Goal: Task Accomplishment & Management: Use online tool/utility

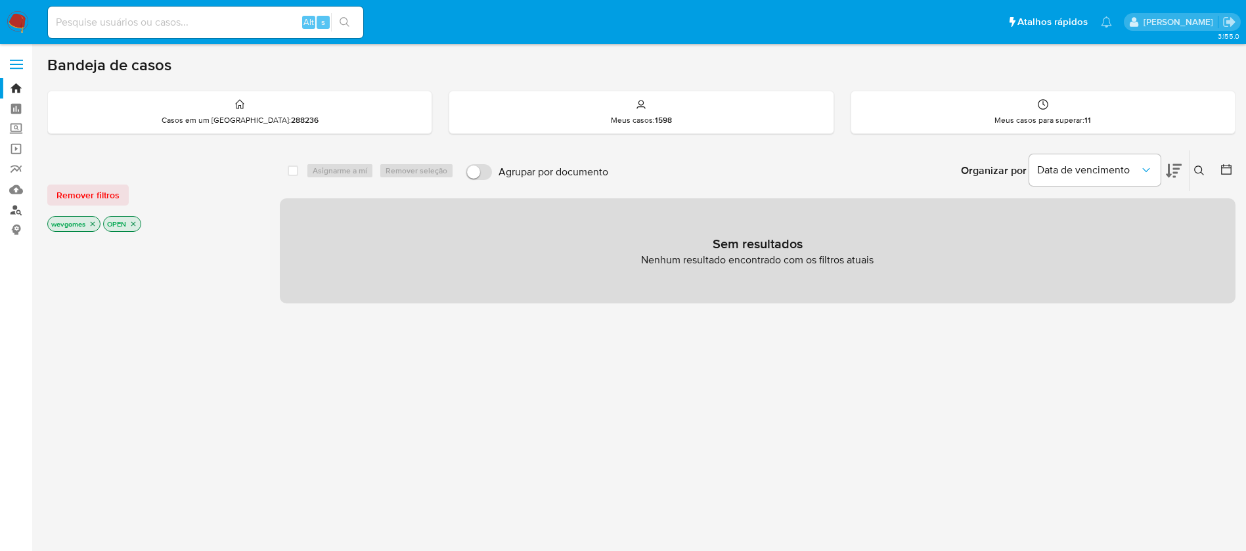
click at [16, 207] on link "Localizador de pessoas" at bounding box center [78, 210] width 156 height 20
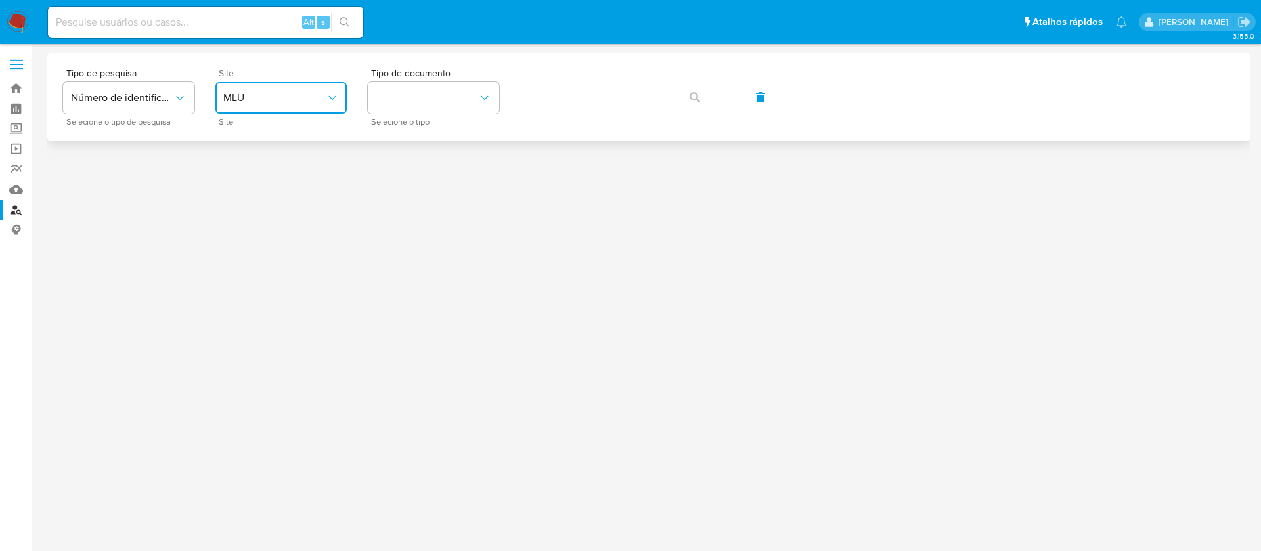
click at [334, 98] on icon "site_id" at bounding box center [331, 98] width 7 height 4
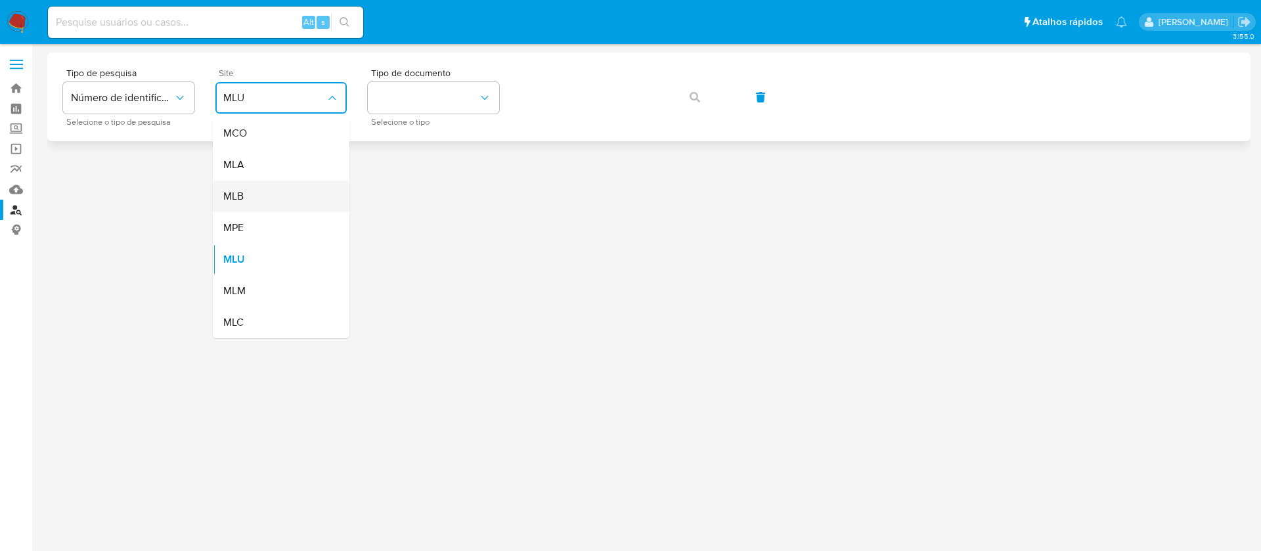
click at [244, 199] on div "MLB" at bounding box center [277, 197] width 108 height 32
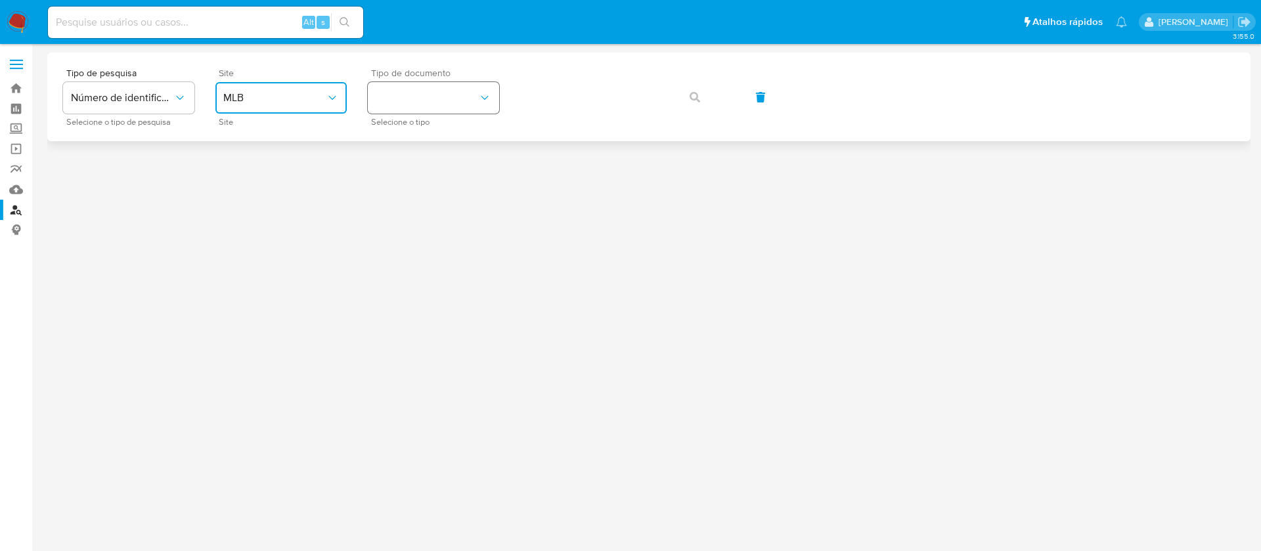
click at [486, 96] on icon "identificationType" at bounding box center [484, 97] width 13 height 13
click at [400, 179] on div "CPF CPF" at bounding box center [430, 184] width 108 height 45
click at [683, 99] on button "button" at bounding box center [694, 97] width 45 height 32
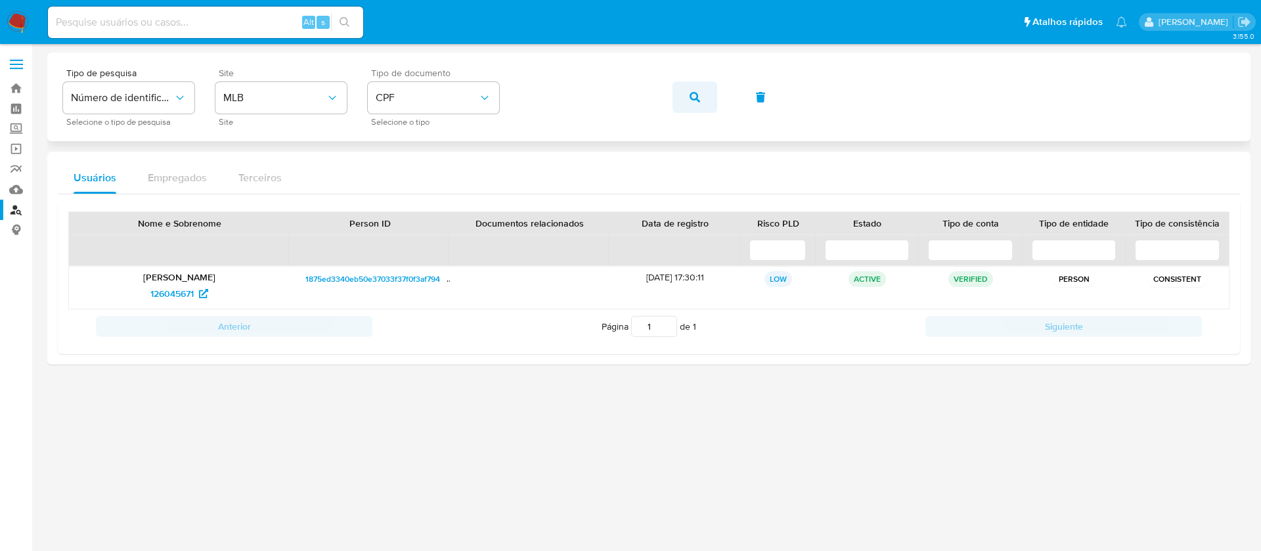
click at [693, 95] on icon "button" at bounding box center [695, 97] width 11 height 11
click at [208, 298] on span "2154409071" at bounding box center [180, 293] width 64 height 21
drag, startPoint x: 129, startPoint y: 296, endPoint x: 198, endPoint y: 294, distance: 68.3
click at [198, 294] on div "2154409071" at bounding box center [179, 293] width 202 height 21
click at [700, 97] on button "button" at bounding box center [694, 97] width 45 height 32
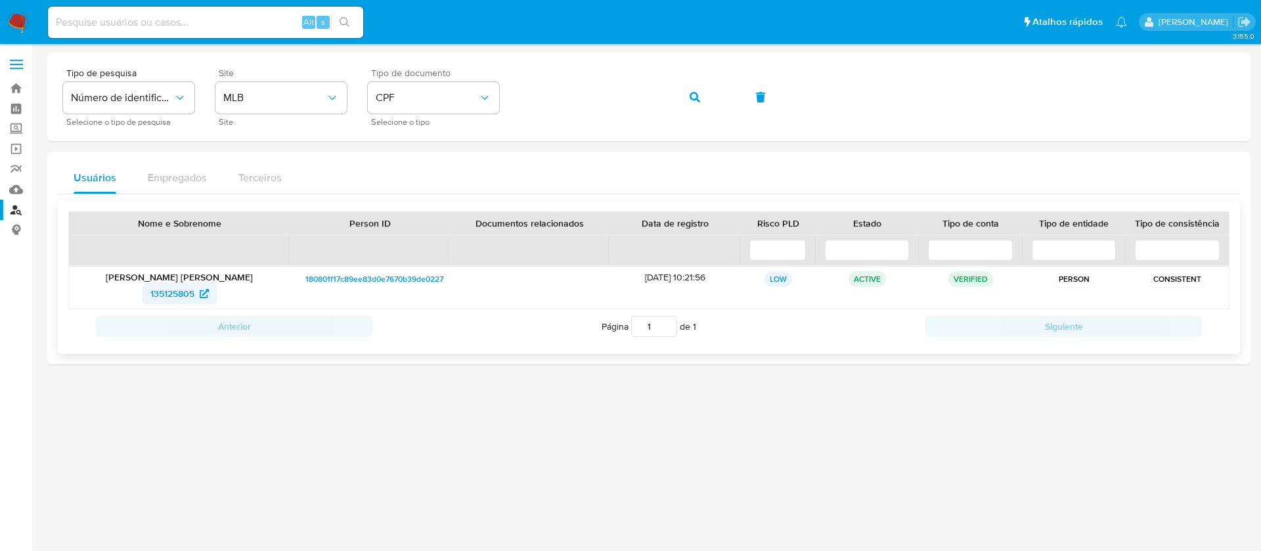
drag, startPoint x: 127, startPoint y: 297, endPoint x: 196, endPoint y: 297, distance: 68.3
click at [196, 297] on div "135125805" at bounding box center [179, 293] width 202 height 21
click at [699, 102] on span "button" at bounding box center [695, 97] width 11 height 29
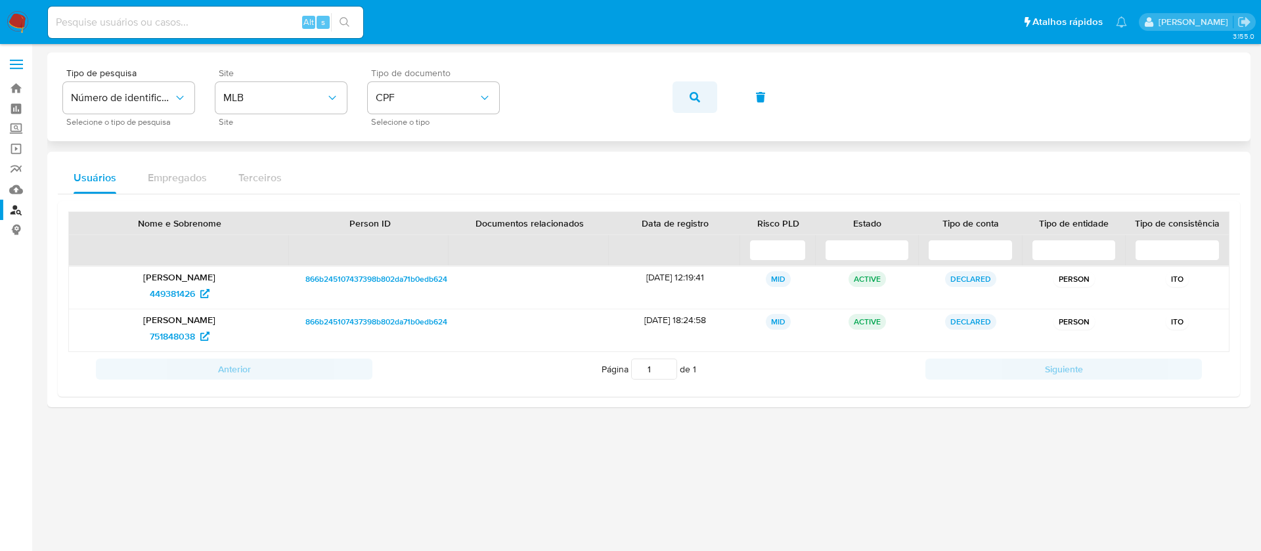
click at [706, 91] on button "button" at bounding box center [694, 97] width 45 height 32
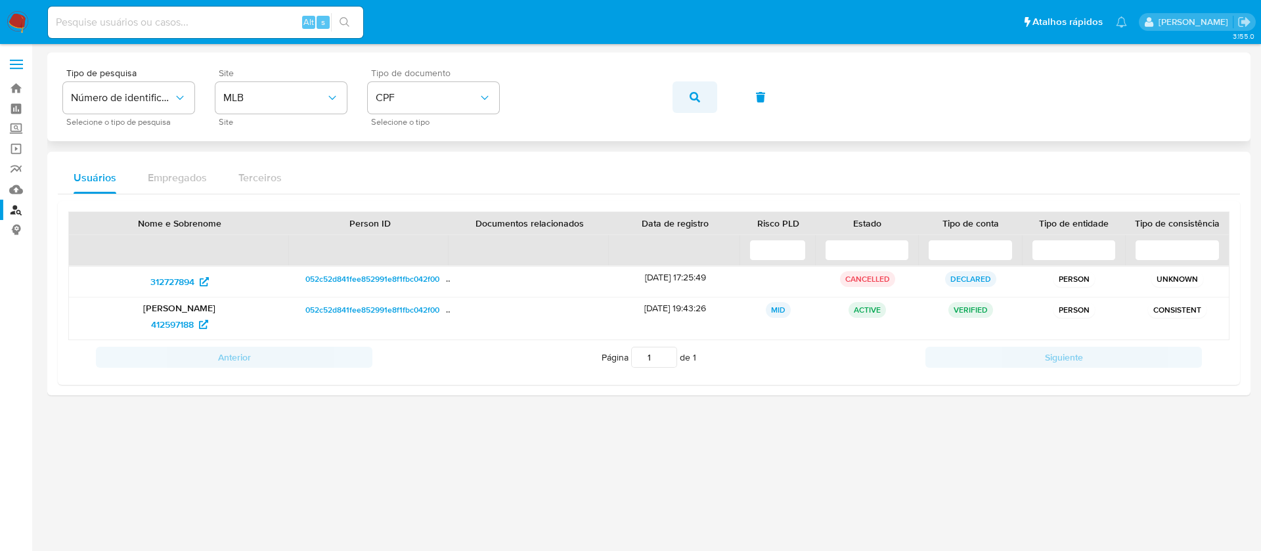
click at [695, 99] on icon "button" at bounding box center [695, 97] width 11 height 11
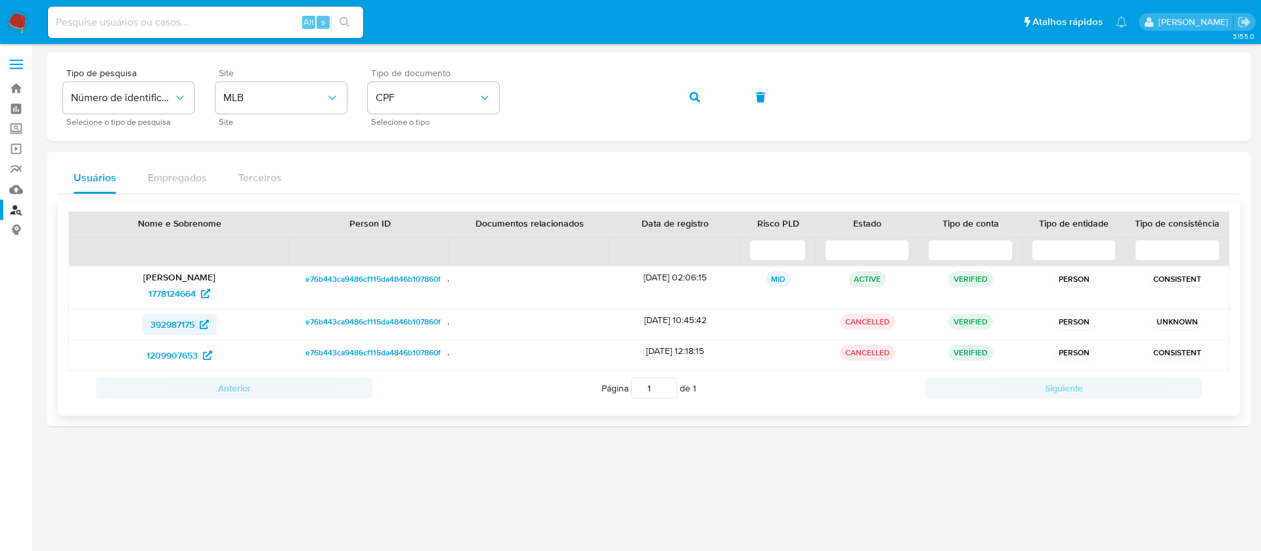
drag, startPoint x: 123, startPoint y: 328, endPoint x: 194, endPoint y: 332, distance: 71.0
click at [194, 332] on div "392987175" at bounding box center [179, 324] width 202 height 21
drag, startPoint x: 106, startPoint y: 358, endPoint x: 199, endPoint y: 360, distance: 92.6
click at [199, 360] on div "1209907653" at bounding box center [179, 355] width 202 height 21
click at [693, 102] on span "button" at bounding box center [695, 97] width 11 height 29
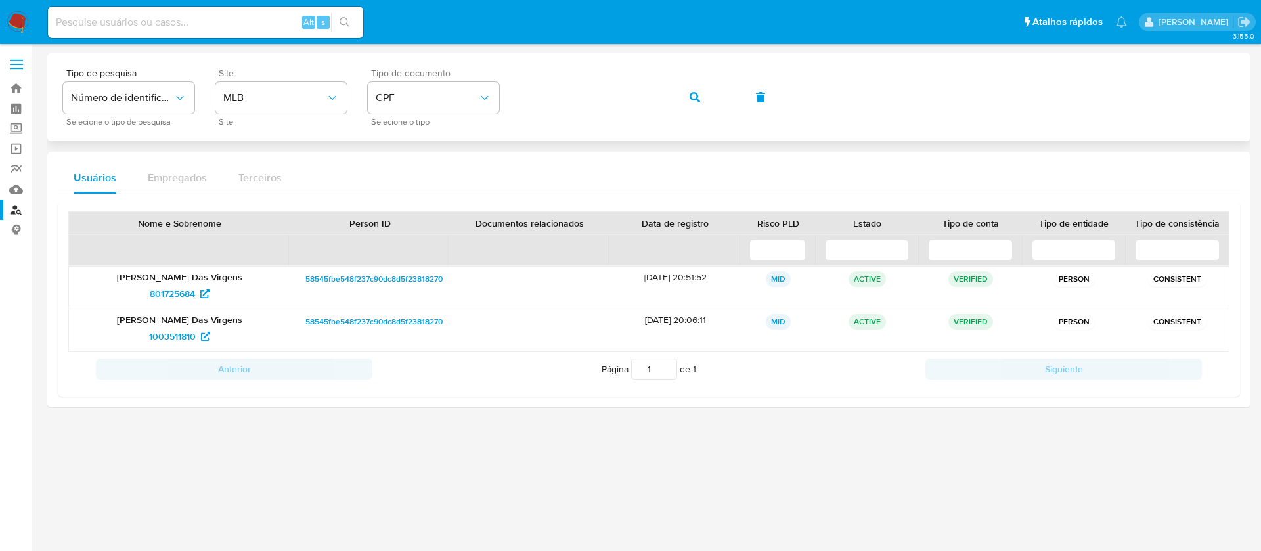
click at [690, 106] on span "button" at bounding box center [695, 97] width 11 height 29
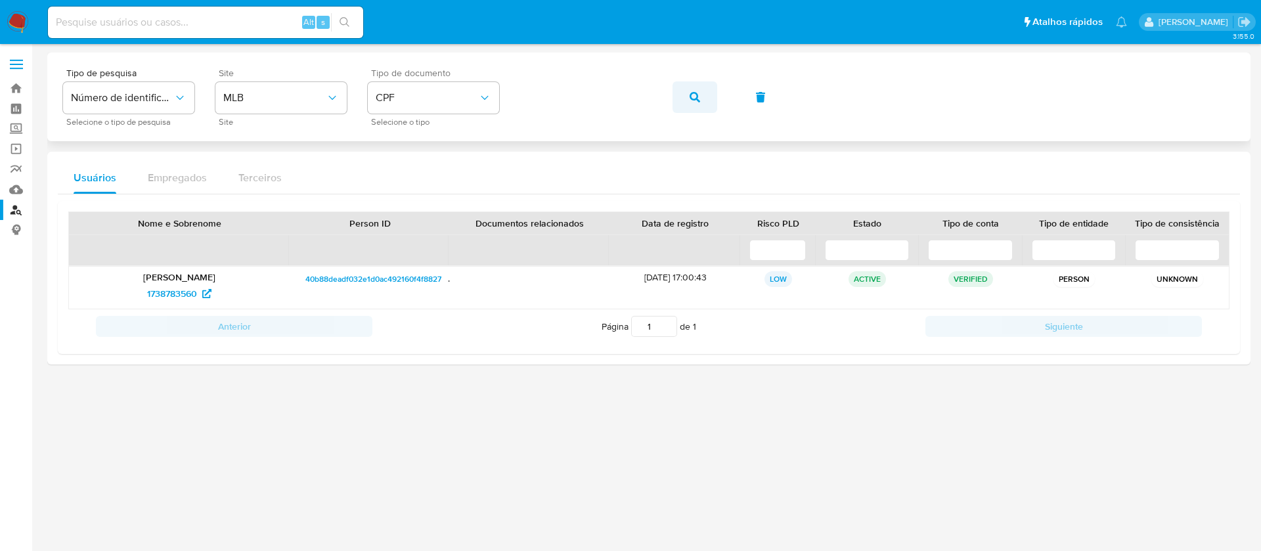
click at [688, 93] on button "button" at bounding box center [694, 97] width 45 height 32
click at [691, 94] on icon "button" at bounding box center [695, 97] width 11 height 11
click at [697, 90] on span "button" at bounding box center [695, 97] width 11 height 29
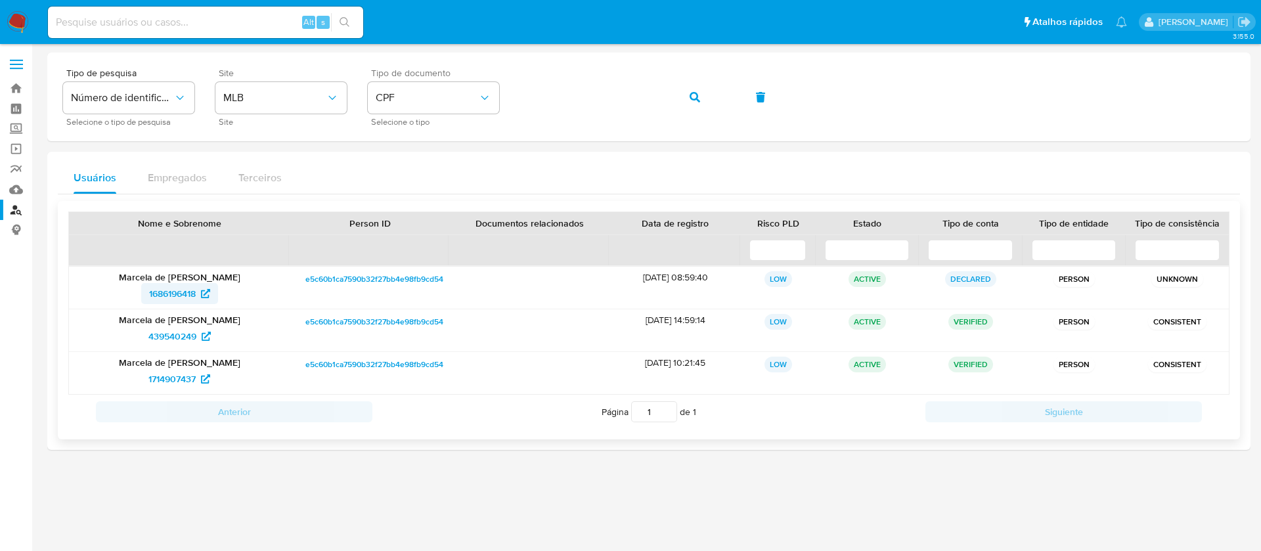
drag, startPoint x: 127, startPoint y: 296, endPoint x: 196, endPoint y: 295, distance: 69.0
click at [196, 295] on div "1686196418" at bounding box center [179, 293] width 202 height 21
drag, startPoint x: 131, startPoint y: 339, endPoint x: 200, endPoint y: 337, distance: 69.0
click at [200, 337] on div "439540249" at bounding box center [179, 336] width 202 height 21
drag, startPoint x: 135, startPoint y: 382, endPoint x: 198, endPoint y: 382, distance: 62.4
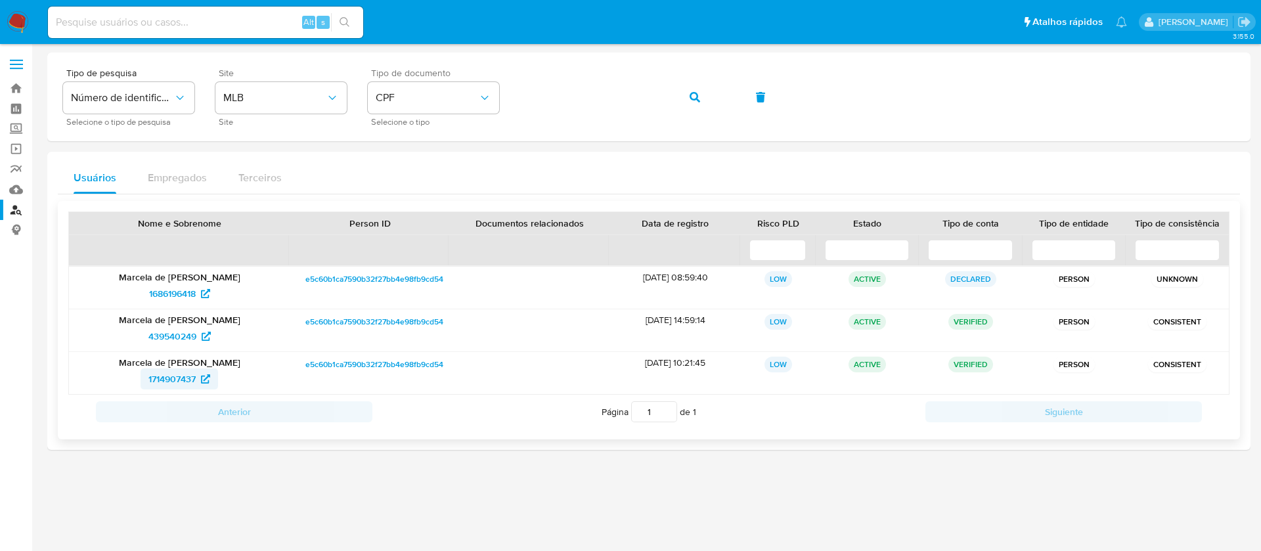
click at [198, 382] on div "1714907437" at bounding box center [179, 378] width 202 height 21
click at [686, 94] on button "button" at bounding box center [694, 97] width 45 height 32
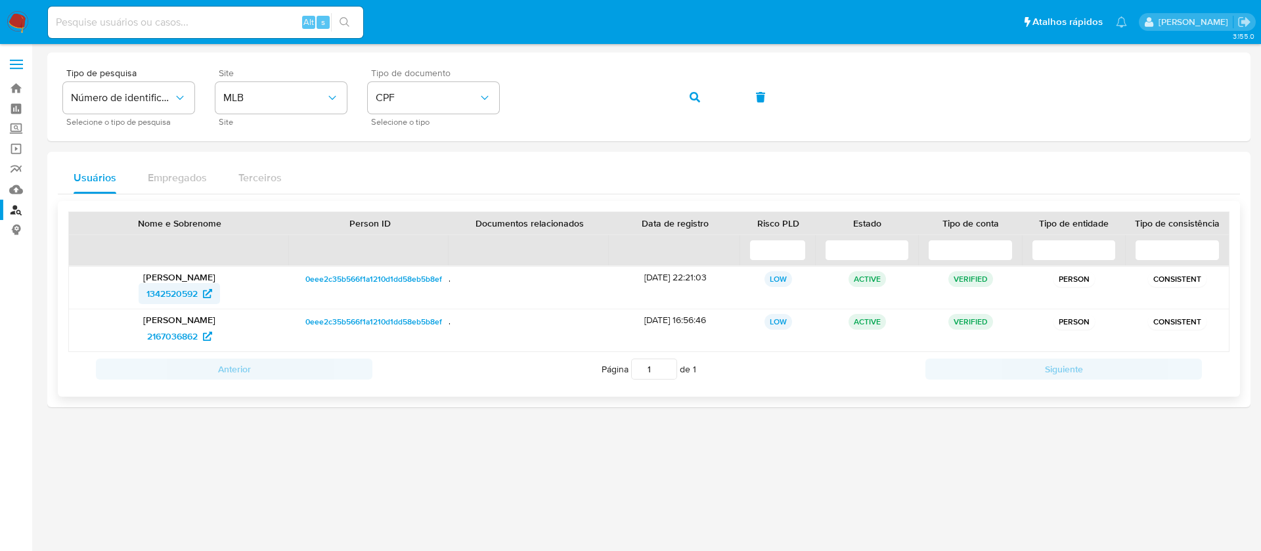
drag, startPoint x: 128, startPoint y: 299, endPoint x: 197, endPoint y: 295, distance: 69.1
click at [197, 295] on div "1342520592" at bounding box center [179, 293] width 202 height 21
drag, startPoint x: 118, startPoint y: 338, endPoint x: 198, endPoint y: 338, distance: 80.8
click at [198, 338] on div "2167036862" at bounding box center [179, 336] width 202 height 21
click at [691, 92] on icon "button" at bounding box center [695, 97] width 11 height 11
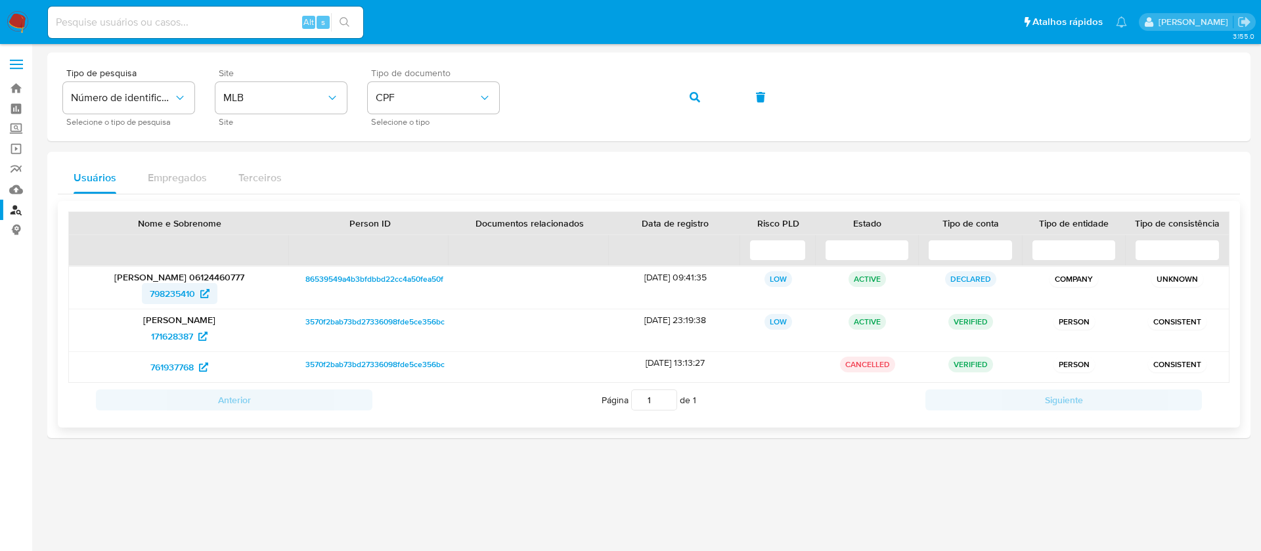
drag, startPoint x: 139, startPoint y: 295, endPoint x: 195, endPoint y: 294, distance: 55.8
click at [195, 294] on div "798235410" at bounding box center [179, 293] width 202 height 21
drag, startPoint x: 122, startPoint y: 335, endPoint x: 193, endPoint y: 335, distance: 70.9
click at [193, 335] on div "171628387" at bounding box center [179, 336] width 202 height 21
drag, startPoint x: 138, startPoint y: 372, endPoint x: 198, endPoint y: 370, distance: 59.8
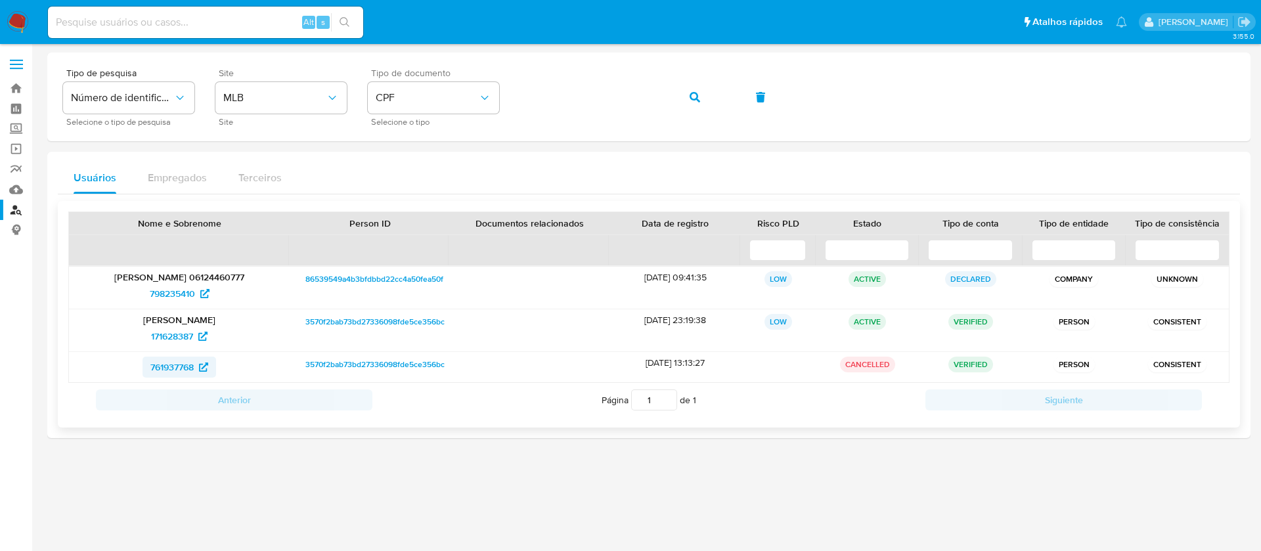
click at [198, 370] on div "761937768" at bounding box center [179, 367] width 202 height 21
click at [698, 98] on icon "button" at bounding box center [695, 97] width 11 height 11
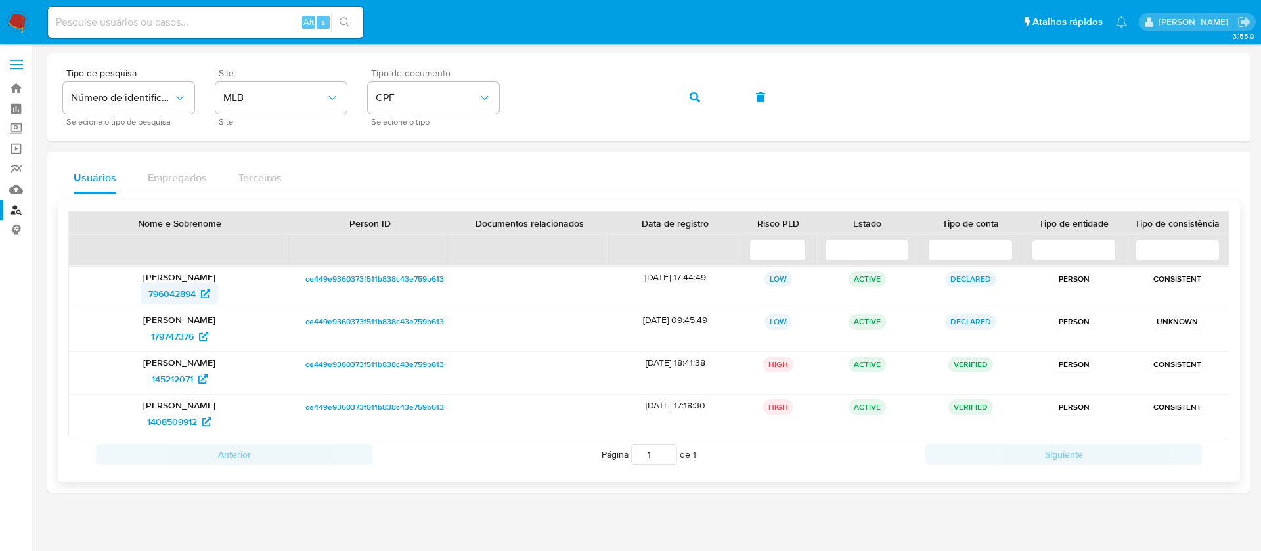
drag, startPoint x: 123, startPoint y: 293, endPoint x: 197, endPoint y: 294, distance: 73.6
click at [197, 294] on div "796042894" at bounding box center [179, 293] width 202 height 21
drag, startPoint x: 133, startPoint y: 340, endPoint x: 192, endPoint y: 340, distance: 59.8
click at [192, 340] on div "179747376" at bounding box center [179, 336] width 202 height 21
drag, startPoint x: 133, startPoint y: 381, endPoint x: 194, endPoint y: 381, distance: 61.1
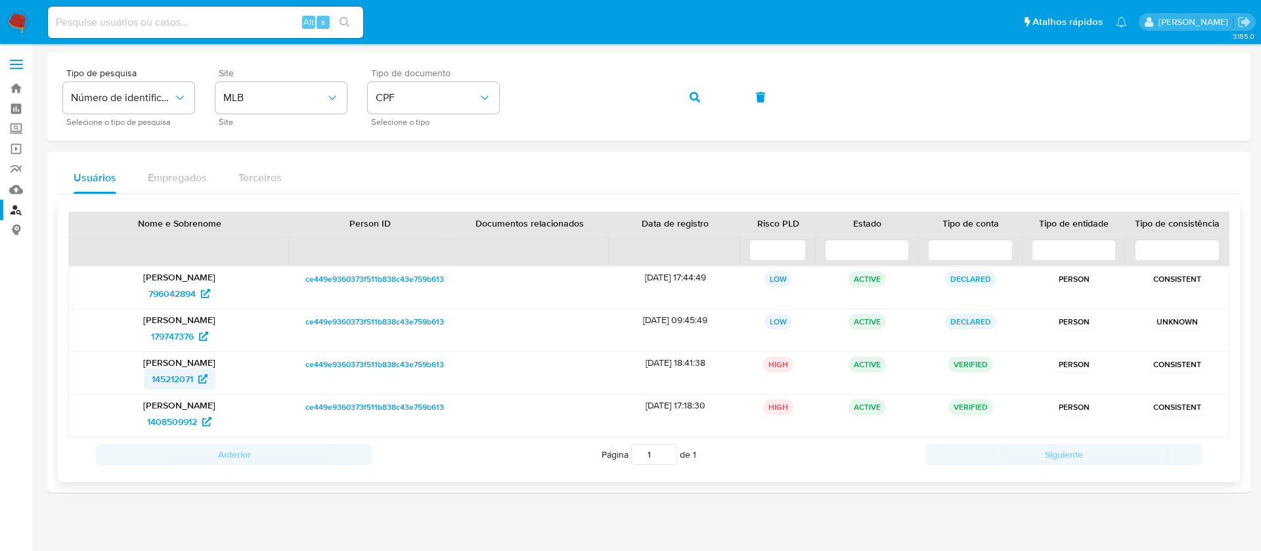
click at [194, 381] on div "145212071" at bounding box center [179, 378] width 202 height 21
drag, startPoint x: 114, startPoint y: 420, endPoint x: 197, endPoint y: 420, distance: 82.7
click at [197, 420] on div "1408509912" at bounding box center [179, 421] width 202 height 21
click at [691, 100] on icon "button" at bounding box center [695, 97] width 11 height 11
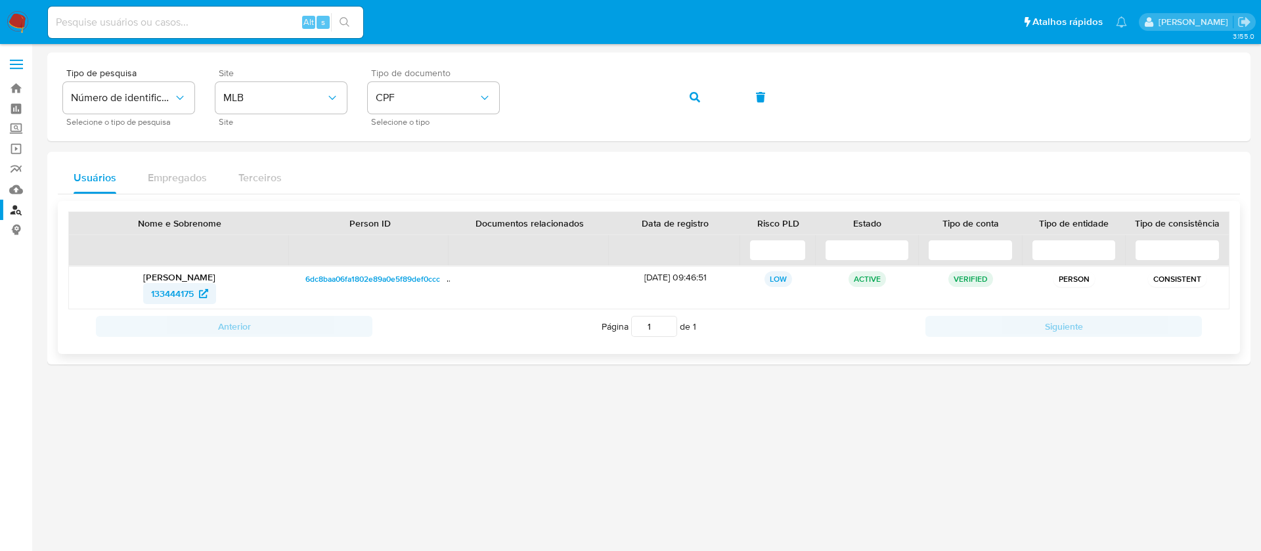
drag, startPoint x: 137, startPoint y: 297, endPoint x: 193, endPoint y: 296, distance: 55.8
click at [193, 296] on div "133444175" at bounding box center [179, 293] width 202 height 21
click at [689, 95] on button "button" at bounding box center [694, 97] width 45 height 32
drag, startPoint x: 127, startPoint y: 294, endPoint x: 198, endPoint y: 294, distance: 70.3
click at [198, 294] on div "1226310663" at bounding box center [179, 293] width 202 height 21
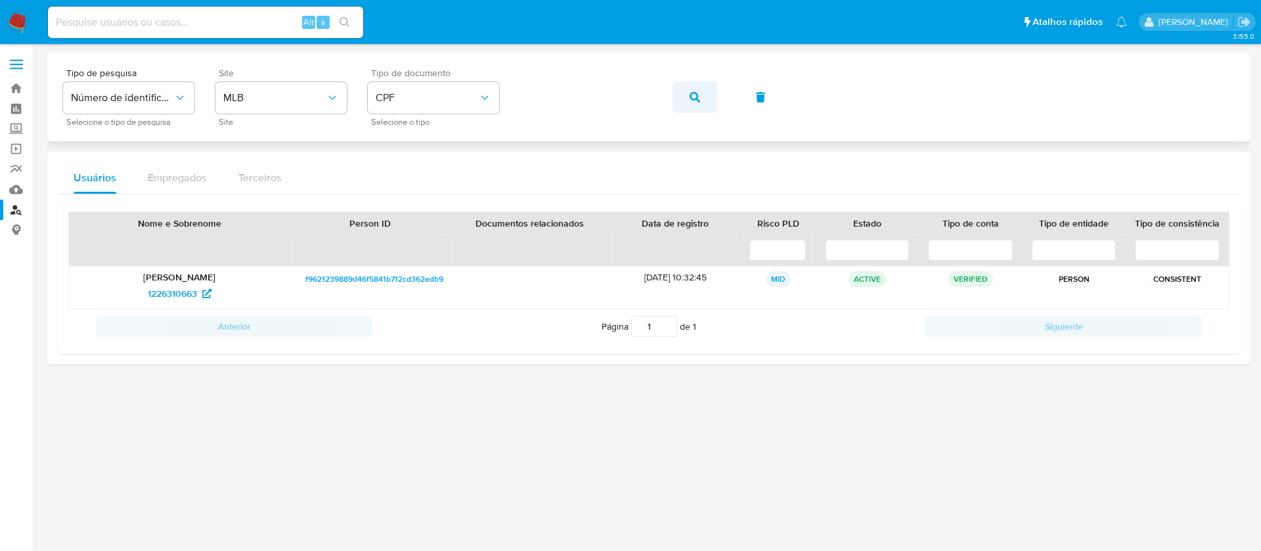
click at [699, 97] on icon "button" at bounding box center [695, 97] width 11 height 11
drag, startPoint x: 139, startPoint y: 296, endPoint x: 199, endPoint y: 296, distance: 59.8
click at [199, 296] on div "146625938" at bounding box center [179, 293] width 202 height 21
click at [688, 94] on button "button" at bounding box center [694, 97] width 45 height 32
drag, startPoint x: 120, startPoint y: 294, endPoint x: 195, endPoint y: 294, distance: 75.5
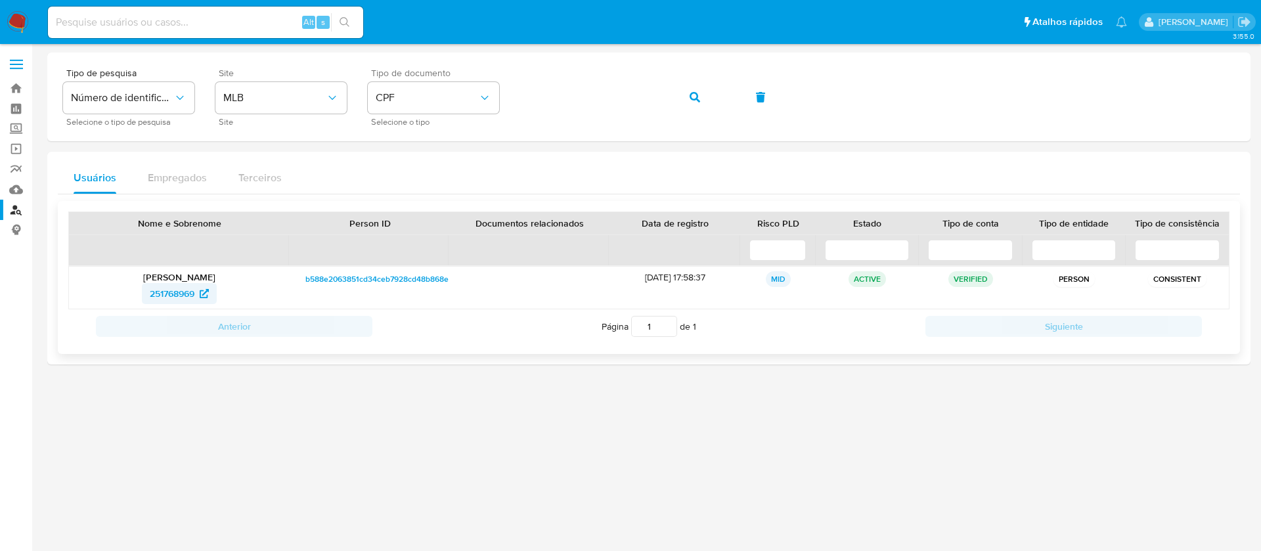
click at [195, 294] on div "251768969" at bounding box center [179, 293] width 202 height 21
click at [686, 103] on button "button" at bounding box center [694, 97] width 45 height 32
drag, startPoint x: 141, startPoint y: 292, endPoint x: 196, endPoint y: 296, distance: 54.6
click at [196, 296] on div "311716947" at bounding box center [179, 293] width 202 height 21
click at [696, 100] on icon "button" at bounding box center [695, 97] width 11 height 11
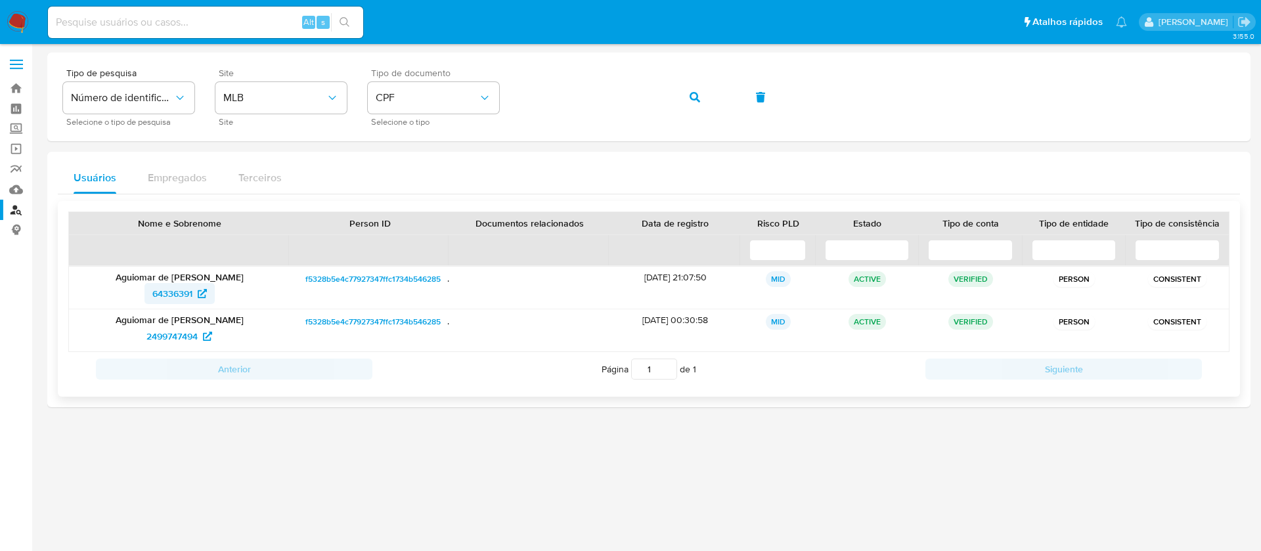
drag, startPoint x: 127, startPoint y: 290, endPoint x: 194, endPoint y: 290, distance: 67.0
click at [194, 290] on div "64336391" at bounding box center [179, 293] width 202 height 21
drag, startPoint x: 127, startPoint y: 338, endPoint x: 198, endPoint y: 341, distance: 70.3
click at [198, 341] on div "2499747494" at bounding box center [179, 336] width 202 height 21
click at [691, 96] on icon "button" at bounding box center [695, 97] width 11 height 11
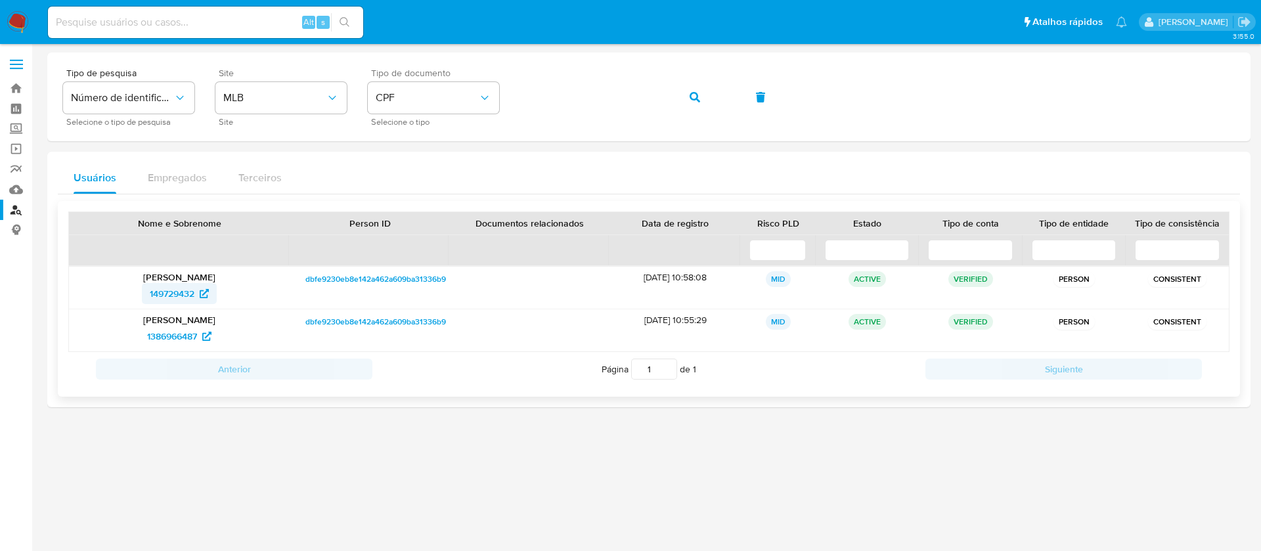
drag, startPoint x: 131, startPoint y: 296, endPoint x: 194, endPoint y: 296, distance: 63.0
click at [194, 296] on div "149729432" at bounding box center [179, 293] width 202 height 21
drag, startPoint x: 123, startPoint y: 342, endPoint x: 201, endPoint y: 342, distance: 78.1
click at [201, 342] on div "1386966487" at bounding box center [179, 336] width 202 height 21
click at [690, 97] on icon "button" at bounding box center [695, 97] width 11 height 11
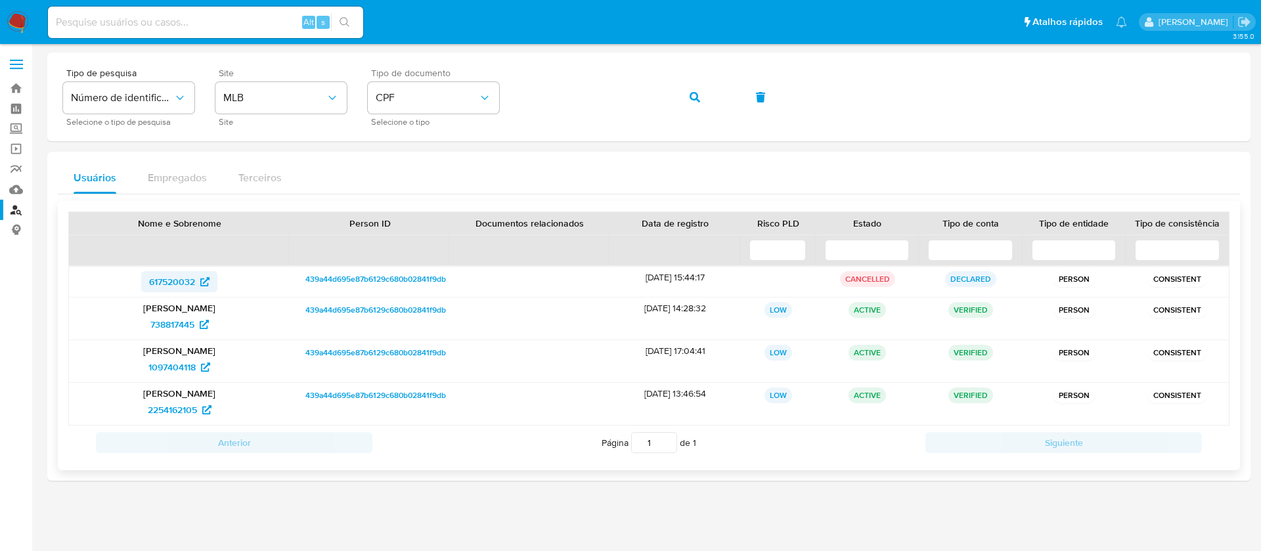
drag, startPoint x: 139, startPoint y: 278, endPoint x: 196, endPoint y: 282, distance: 57.3
click at [196, 282] on div "617520032" at bounding box center [179, 281] width 202 height 21
drag, startPoint x: 131, startPoint y: 326, endPoint x: 196, endPoint y: 327, distance: 65.0
click at [196, 327] on div "738817445" at bounding box center [179, 324] width 202 height 21
drag, startPoint x: 129, startPoint y: 366, endPoint x: 198, endPoint y: 364, distance: 69.0
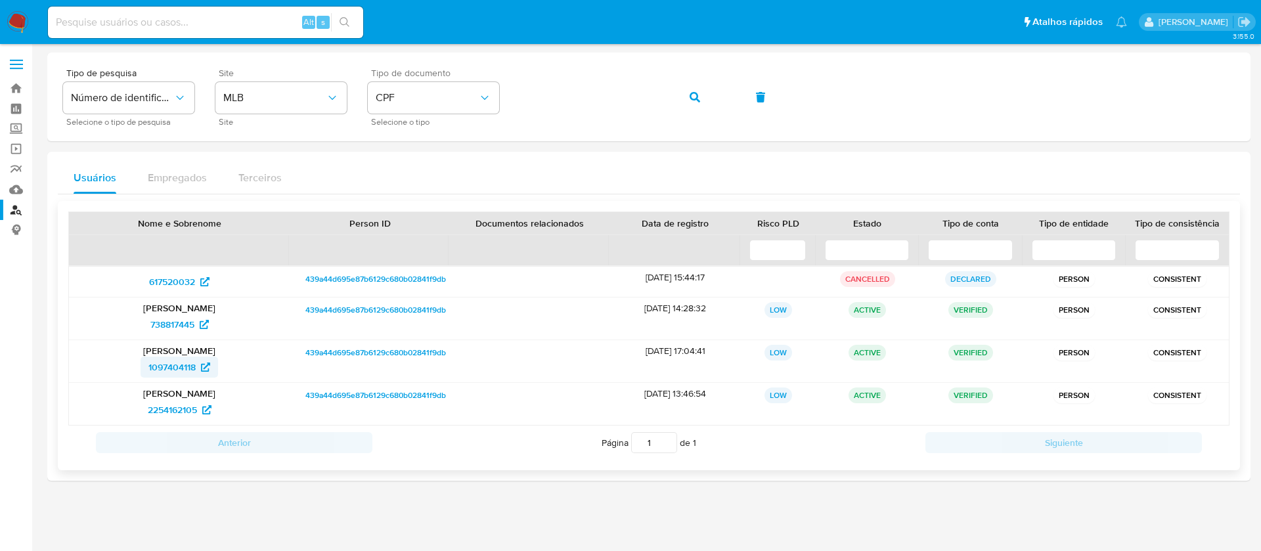
click at [198, 364] on div "1097404118" at bounding box center [179, 367] width 202 height 21
drag, startPoint x: 131, startPoint y: 402, endPoint x: 197, endPoint y: 406, distance: 65.8
click at [197, 406] on div "2254162105" at bounding box center [179, 409] width 202 height 21
click at [686, 94] on button "button" at bounding box center [694, 97] width 45 height 32
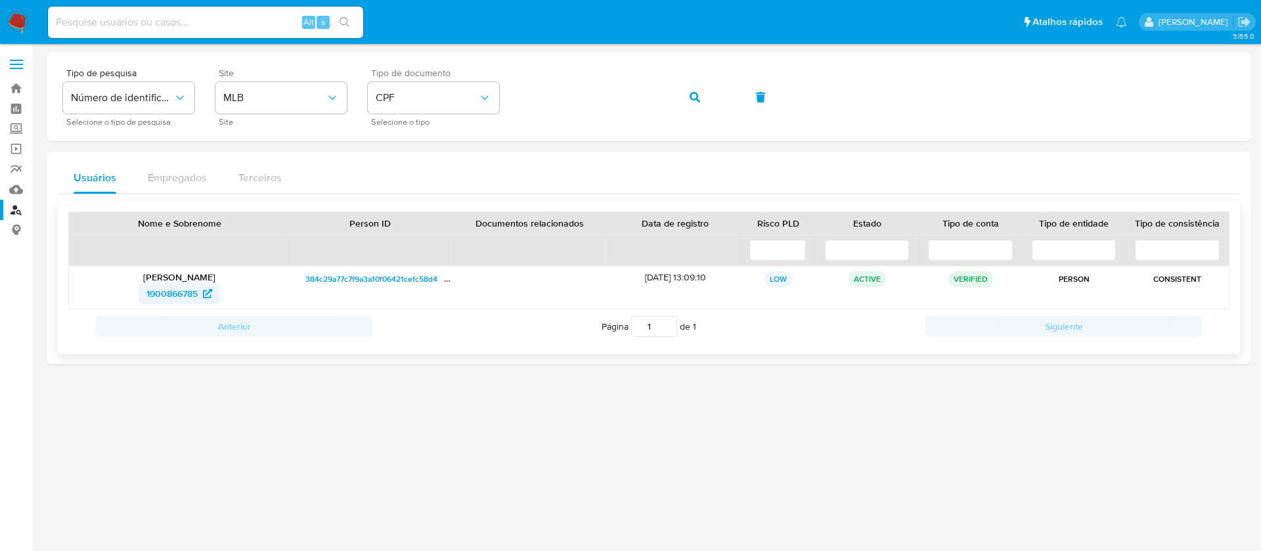
drag, startPoint x: 129, startPoint y: 297, endPoint x: 196, endPoint y: 297, distance: 67.0
click at [196, 297] on div "1900866785" at bounding box center [179, 293] width 202 height 21
click at [687, 97] on button "button" at bounding box center [694, 97] width 45 height 32
